Goal: Task Accomplishment & Management: Manage account settings

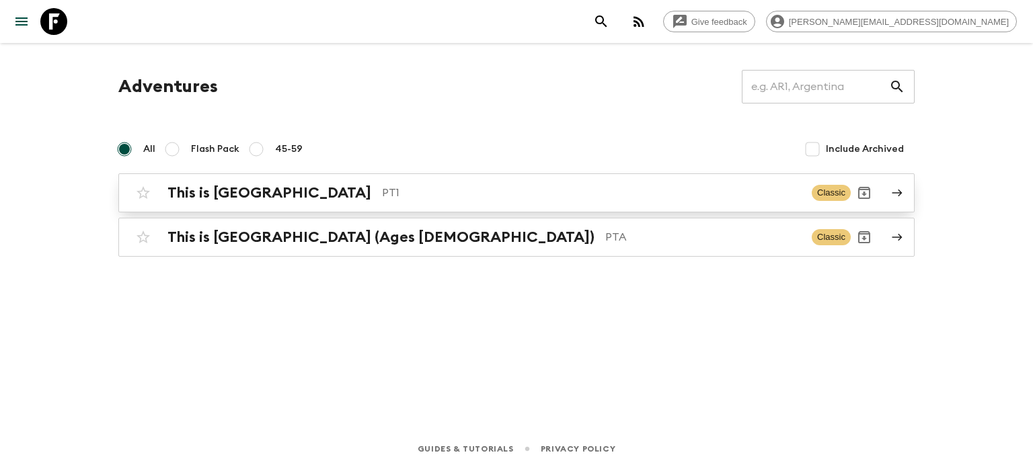
click at [382, 185] on p "PT1" at bounding box center [591, 193] width 419 height 16
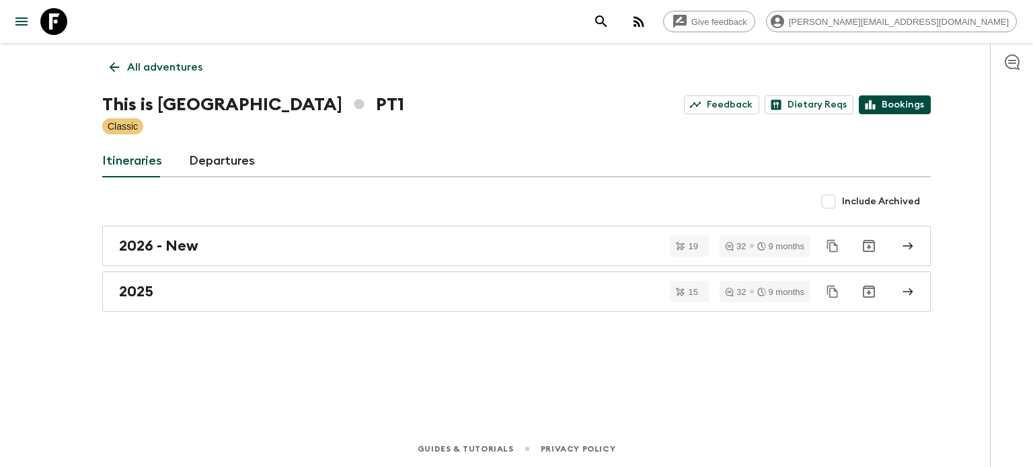
click at [891, 110] on link "Bookings" at bounding box center [895, 104] width 72 height 19
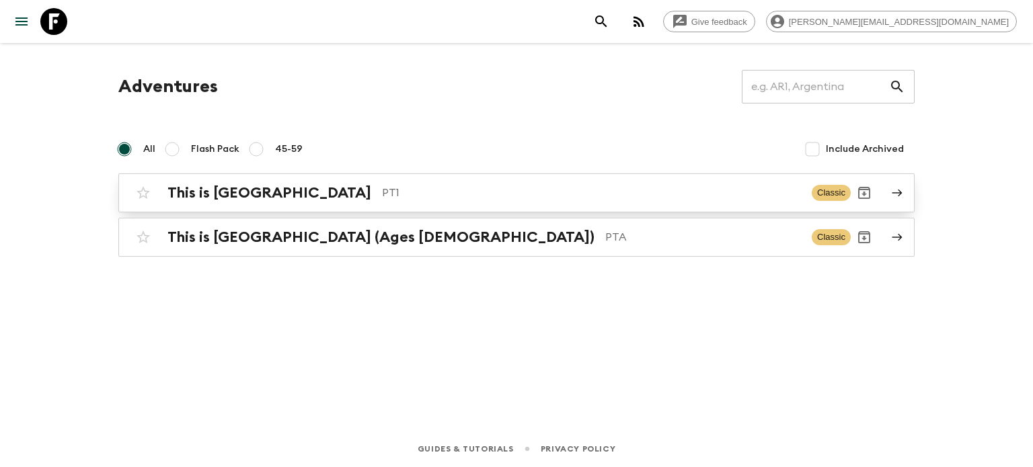
click at [257, 192] on h2 "This is [GEOGRAPHIC_DATA]" at bounding box center [269, 192] width 204 height 17
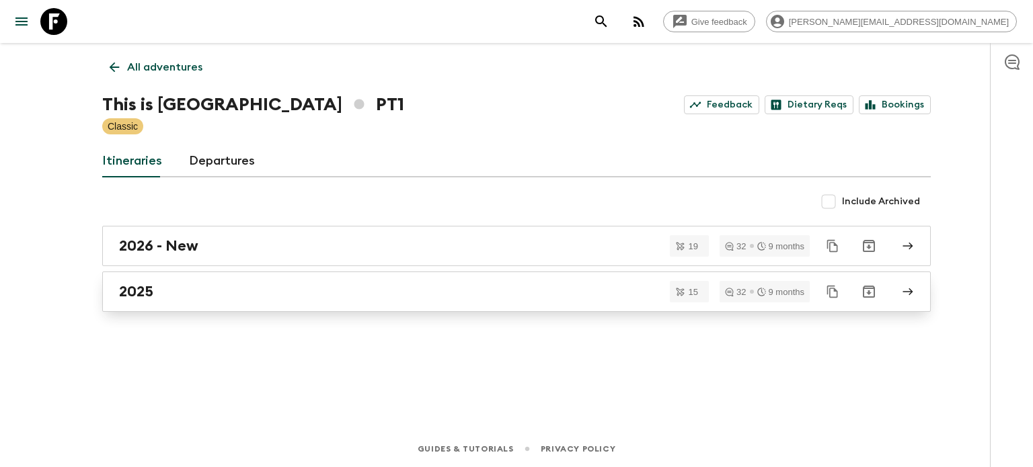
click at [219, 296] on div "2025" at bounding box center [503, 291] width 769 height 17
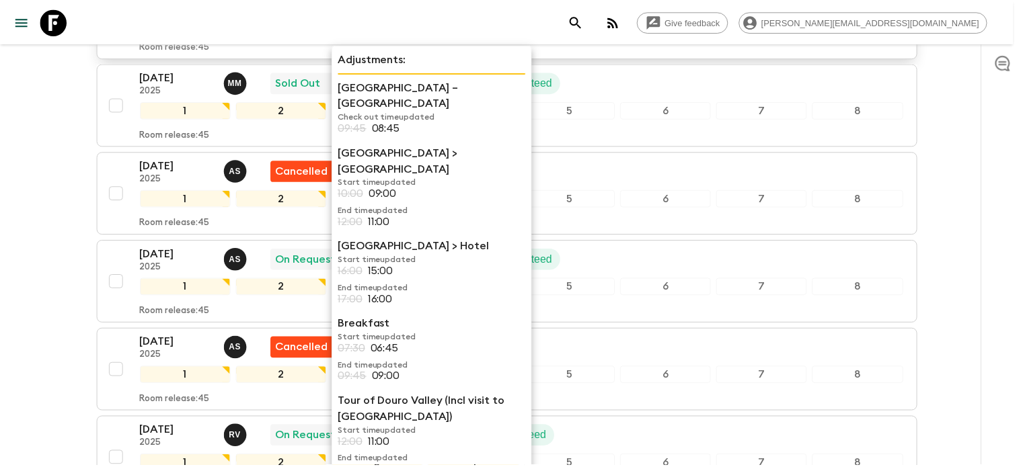
scroll to position [1009, 0]
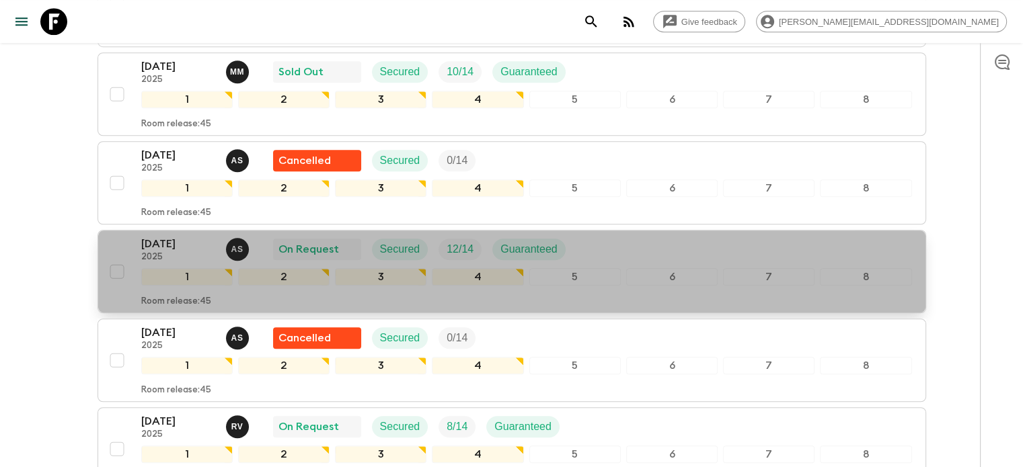
click at [202, 255] on p "2025" at bounding box center [178, 257] width 74 height 11
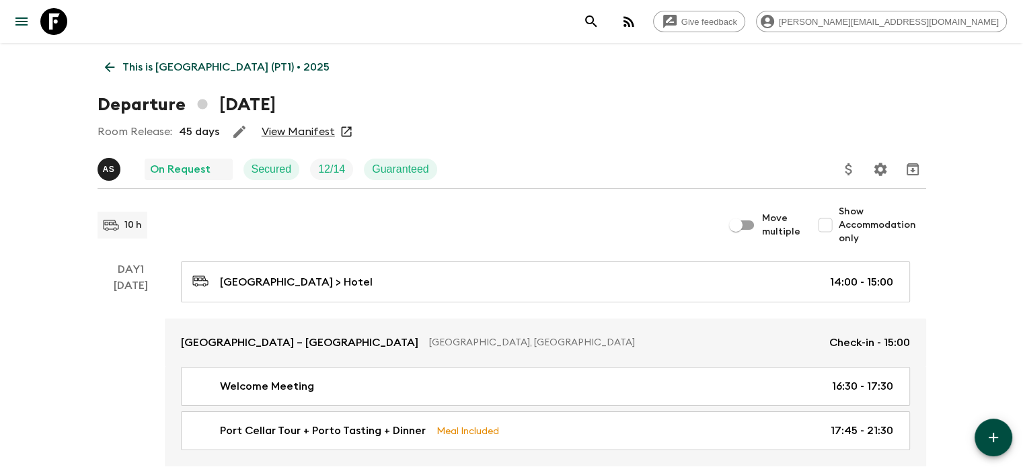
click at [279, 128] on link "View Manifest" at bounding box center [298, 131] width 73 height 13
